Goal: Task Accomplishment & Management: Use online tool/utility

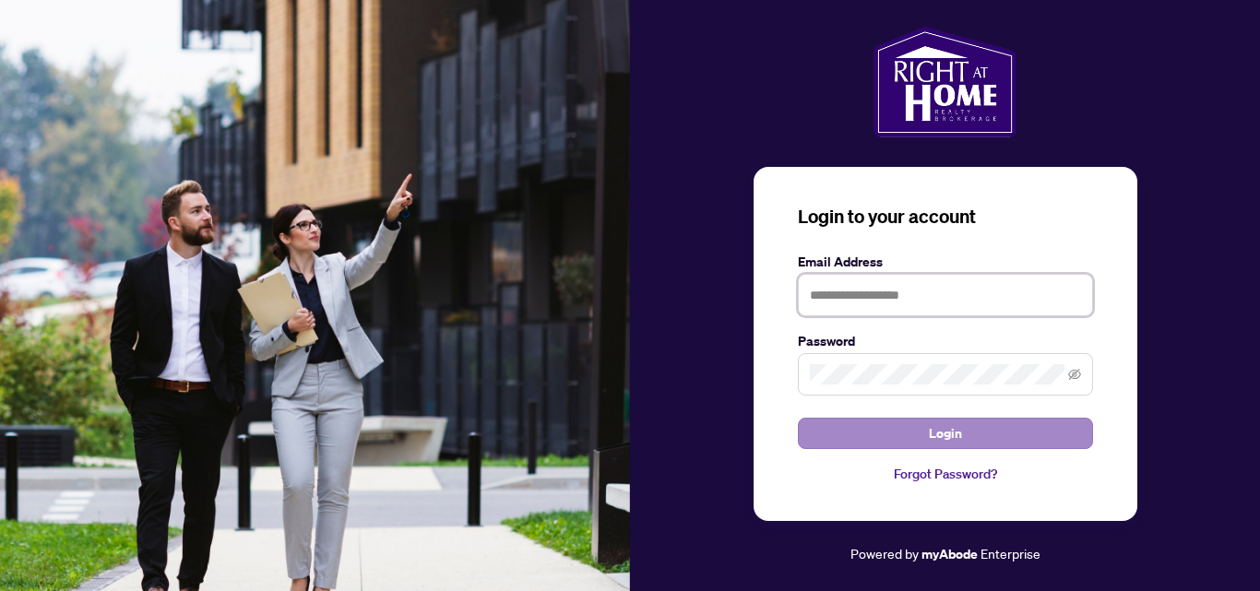
type input "**********"
click at [965, 428] on button "Login" at bounding box center [945, 433] width 295 height 31
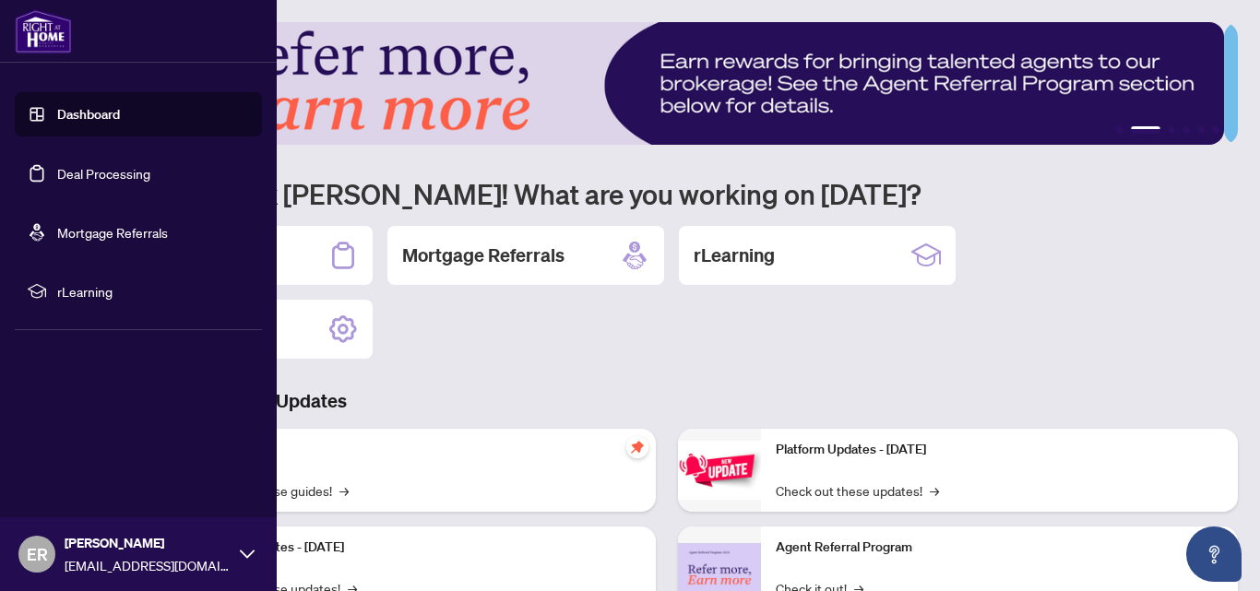
click at [57, 165] on link "Deal Processing" at bounding box center [103, 173] width 93 height 17
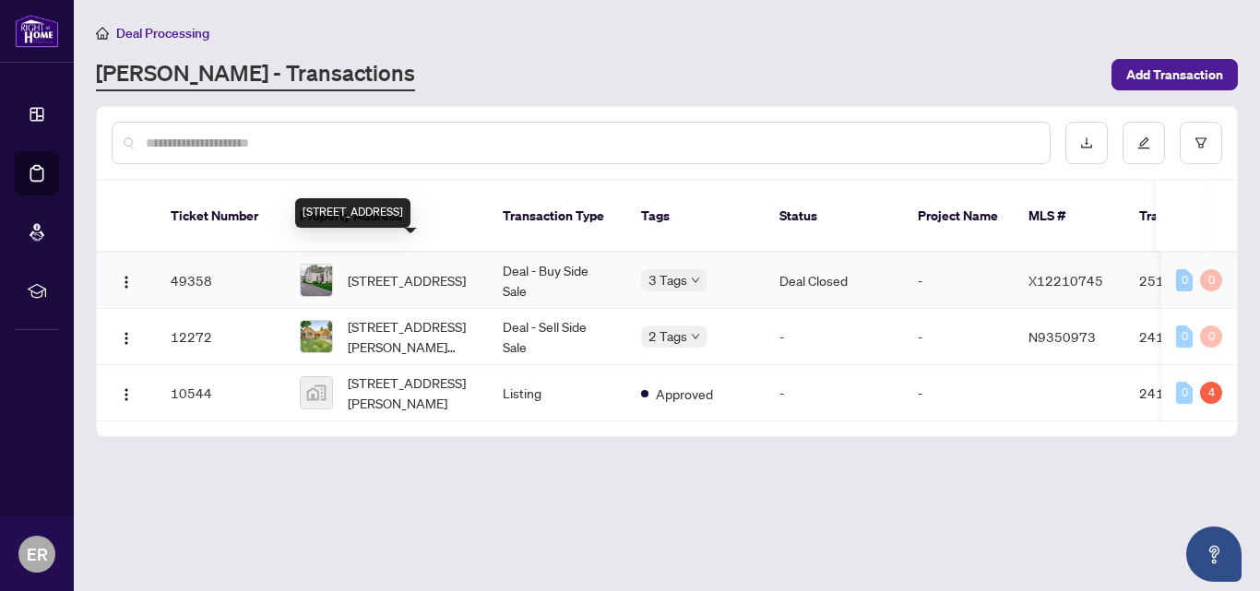
click at [404, 270] on span "[STREET_ADDRESS]" at bounding box center [407, 280] width 118 height 20
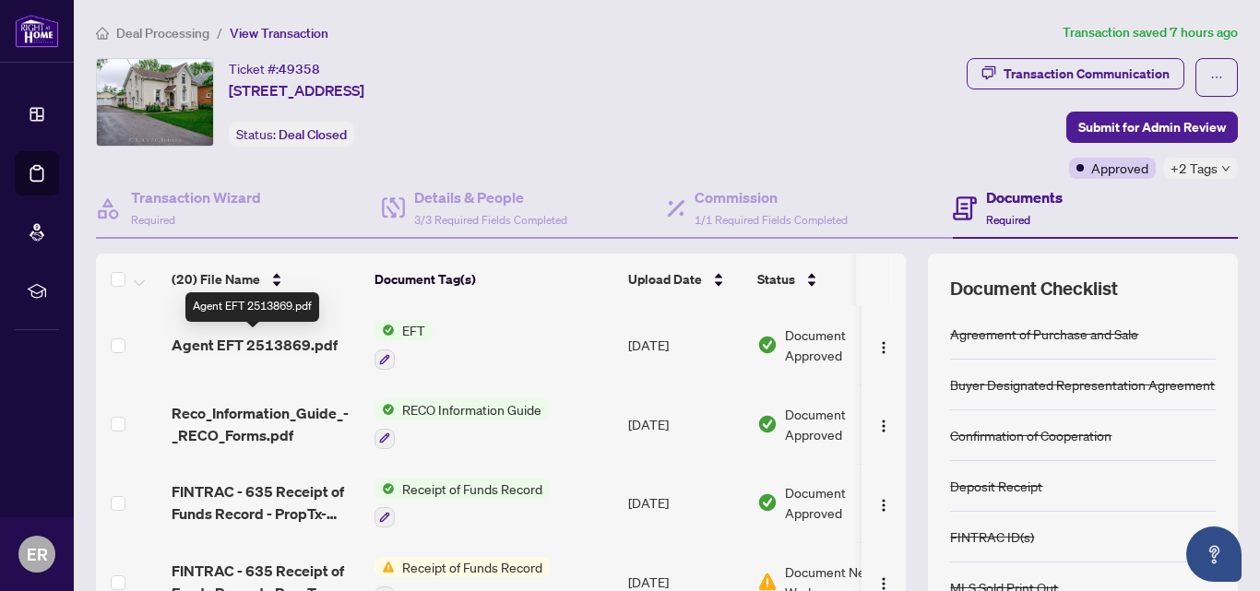
click at [231, 342] on span "Agent EFT 2513869.pdf" at bounding box center [255, 345] width 166 height 22
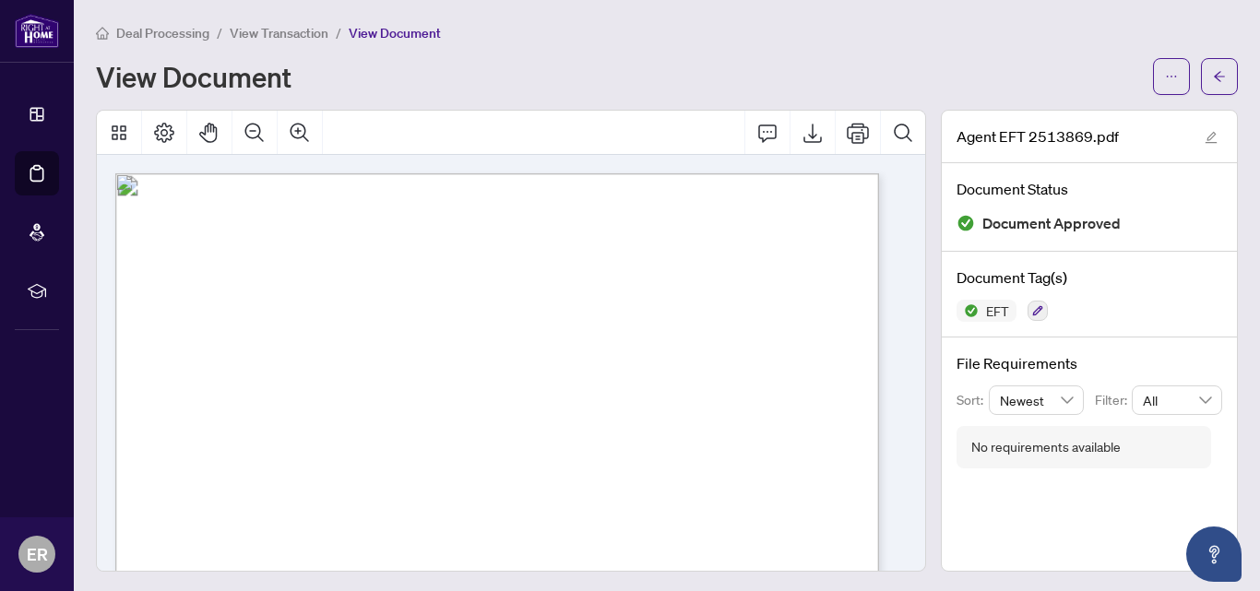
scroll to position [2, 0]
